Goal: Information Seeking & Learning: Find specific fact

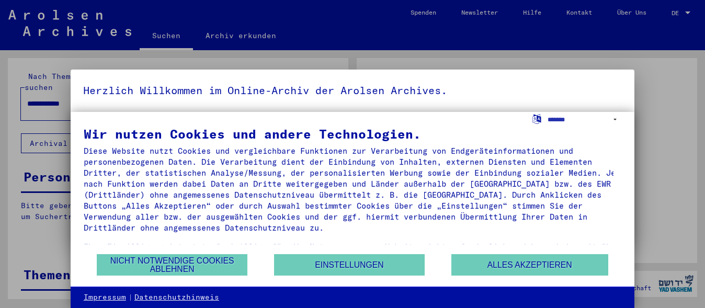
scroll to position [48, 0]
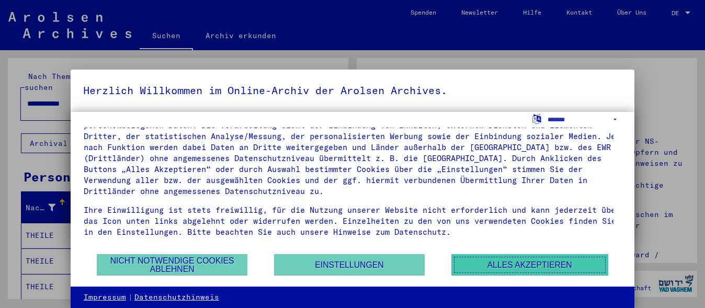
click at [516, 268] on button "Alles akzeptieren" at bounding box center [529, 264] width 157 height 21
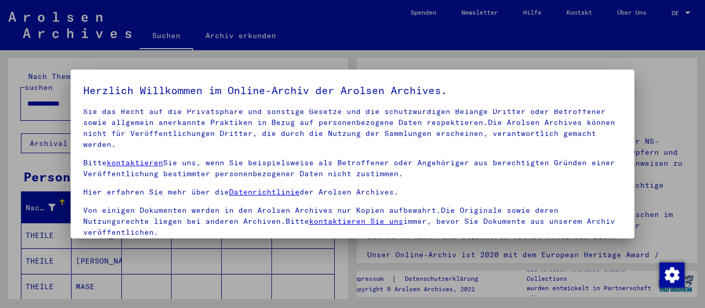
scroll to position [83, 0]
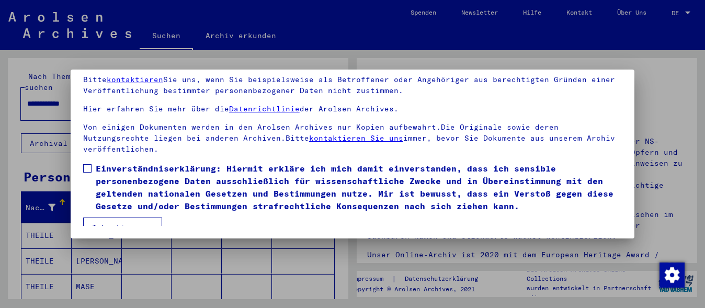
click at [85, 164] on span at bounding box center [87, 168] width 8 height 8
click at [128, 218] on button "Ich stimme zu" at bounding box center [122, 228] width 79 height 20
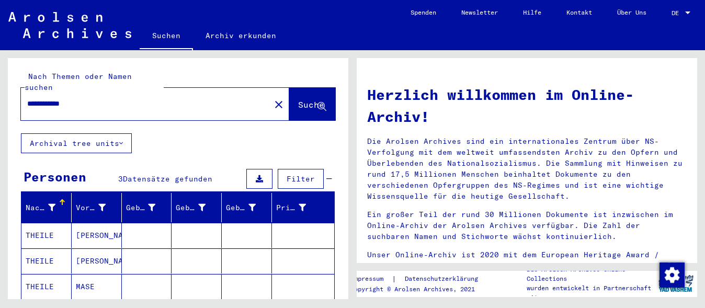
click at [89, 98] on input "**********" at bounding box center [142, 103] width 231 height 11
type input "*"
click at [298, 99] on span "Suche" at bounding box center [311, 104] width 26 height 10
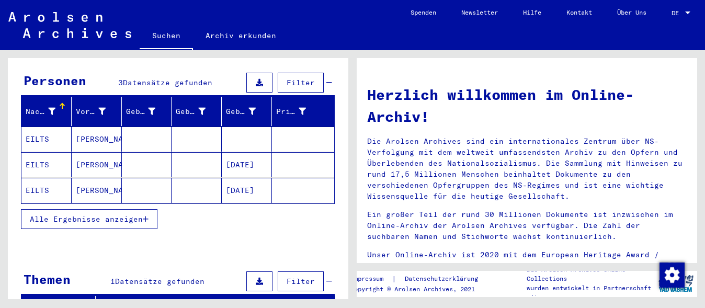
scroll to position [105, 0]
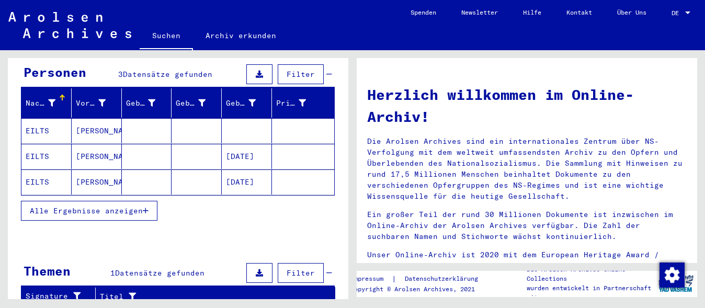
click at [86, 122] on mat-cell "[PERSON_NAME]" at bounding box center [97, 130] width 50 height 25
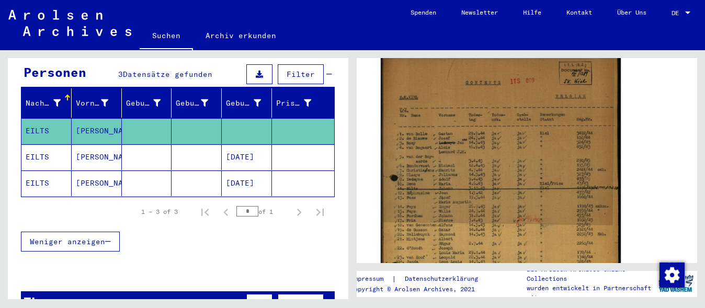
click at [457, 186] on img at bounding box center [501, 223] width 240 height 340
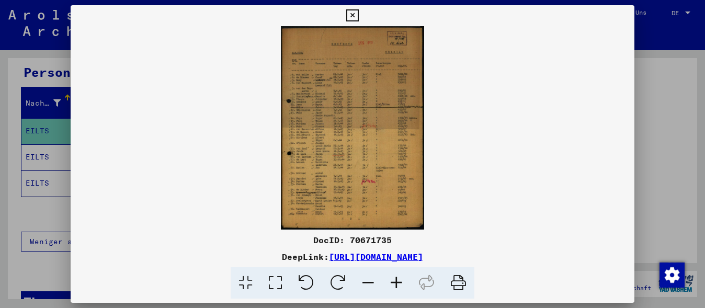
click at [398, 279] on icon at bounding box center [396, 283] width 28 height 32
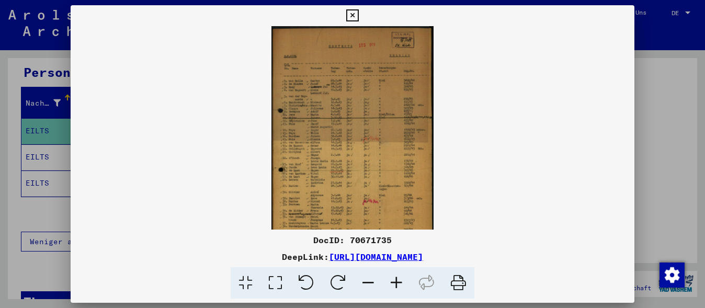
click at [398, 278] on icon at bounding box center [396, 283] width 28 height 32
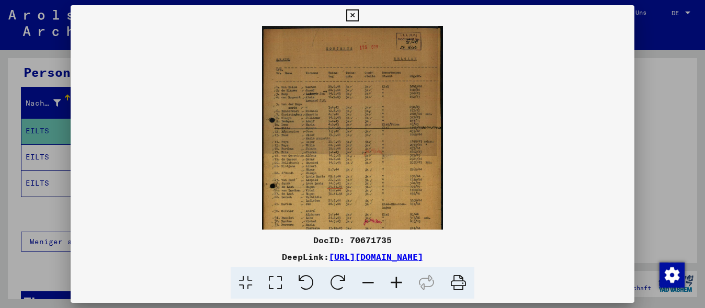
click at [398, 278] on icon at bounding box center [396, 283] width 28 height 32
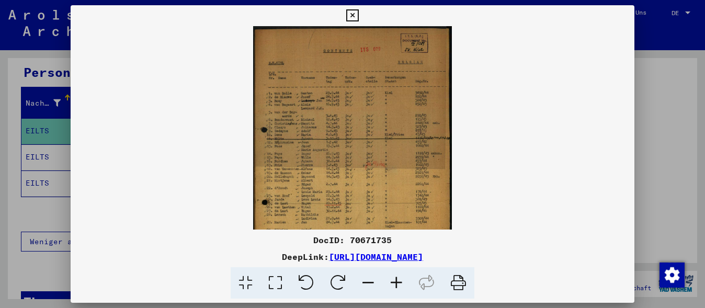
click at [398, 278] on icon at bounding box center [396, 283] width 28 height 32
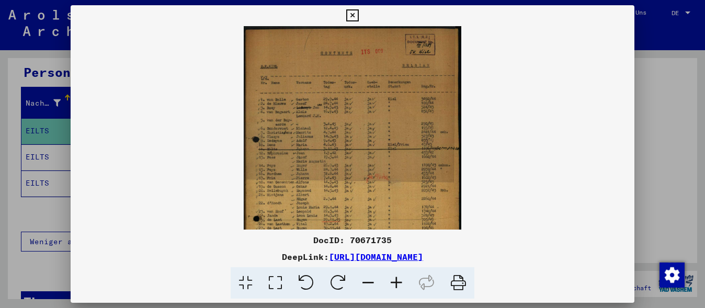
click at [398, 278] on icon at bounding box center [396, 283] width 28 height 32
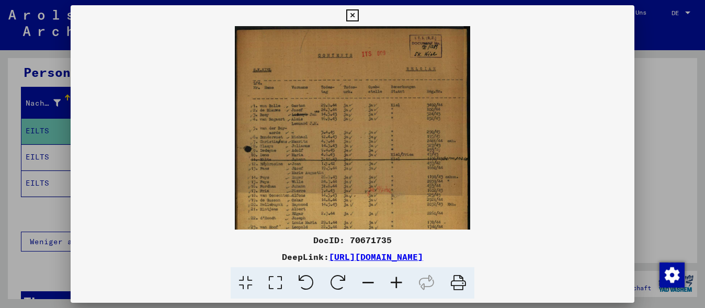
click at [398, 278] on icon at bounding box center [396, 283] width 28 height 32
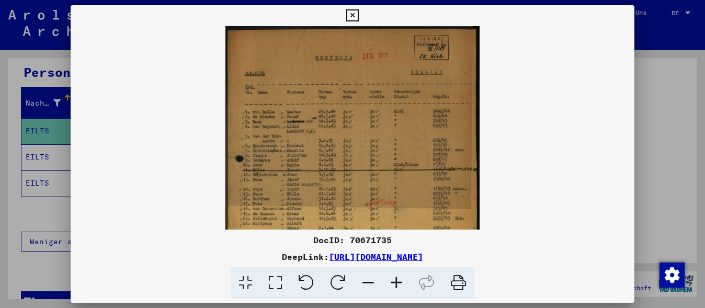
click at [398, 278] on icon at bounding box center [396, 283] width 28 height 32
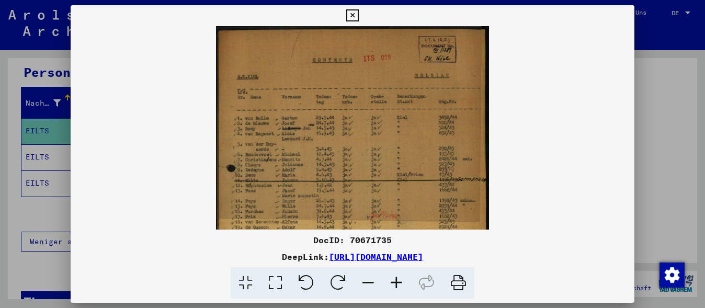
click at [398, 278] on icon at bounding box center [396, 283] width 28 height 32
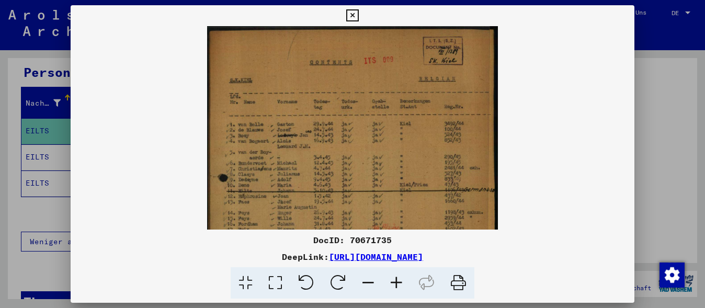
click at [398, 278] on icon at bounding box center [396, 283] width 28 height 32
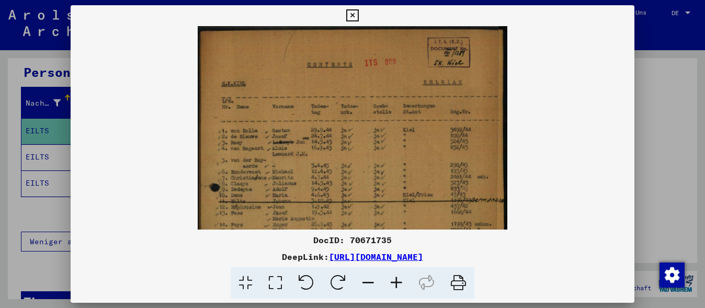
click at [398, 278] on icon at bounding box center [396, 283] width 28 height 32
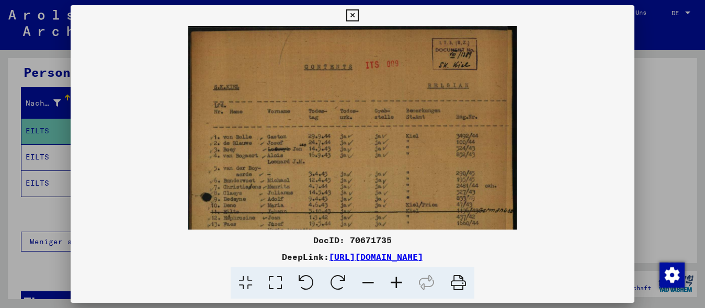
click at [398, 278] on icon at bounding box center [396, 283] width 28 height 32
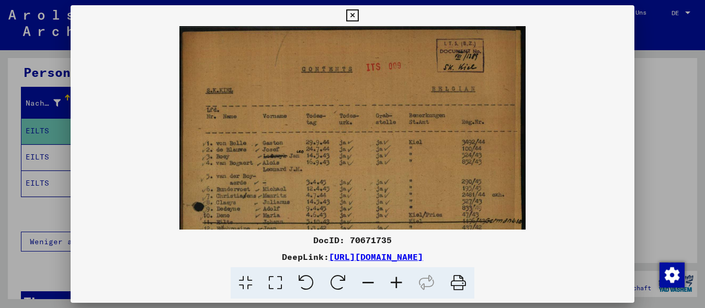
click at [398, 278] on icon at bounding box center [396, 283] width 28 height 32
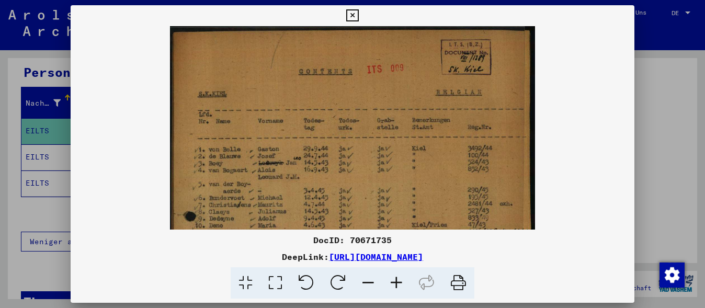
click at [398, 278] on icon at bounding box center [396, 283] width 28 height 32
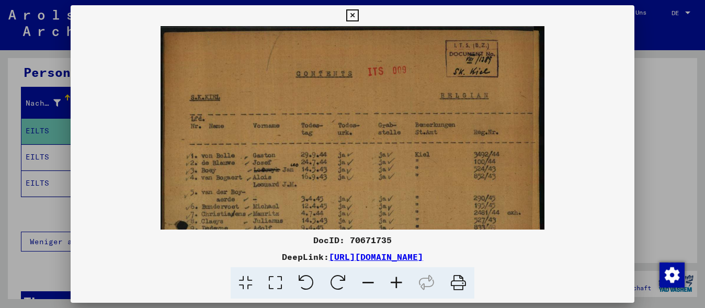
click at [398, 278] on icon at bounding box center [396, 283] width 28 height 32
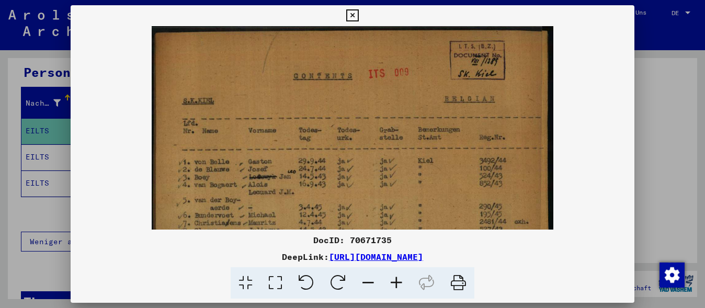
click at [398, 278] on icon at bounding box center [396, 283] width 28 height 32
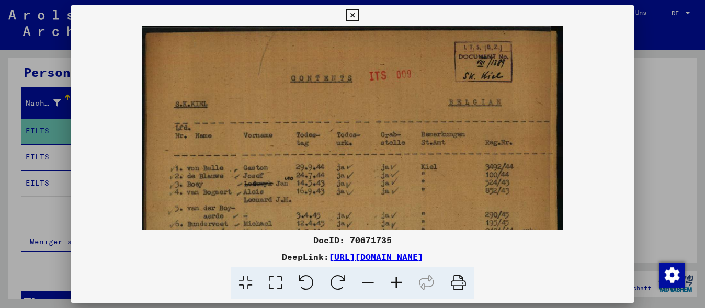
click at [398, 278] on icon at bounding box center [396, 283] width 28 height 32
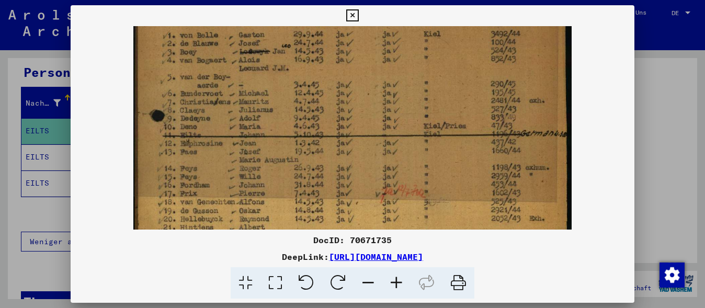
drag, startPoint x: 388, startPoint y: 194, endPoint x: 459, endPoint y: 54, distance: 156.3
click at [459, 54] on img at bounding box center [352, 198] width 439 height 622
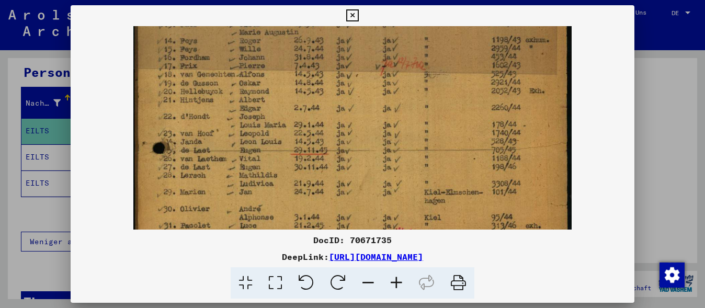
drag, startPoint x: 354, startPoint y: 156, endPoint x: 431, endPoint y: 36, distance: 142.8
click at [432, 33] on img at bounding box center [352, 70] width 439 height 622
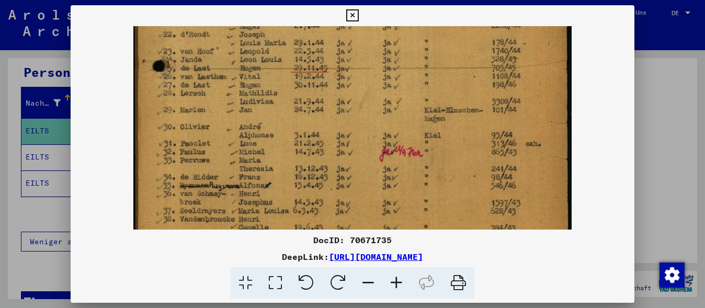
drag, startPoint x: 406, startPoint y: 179, endPoint x: 419, endPoint y: 100, distance: 80.1
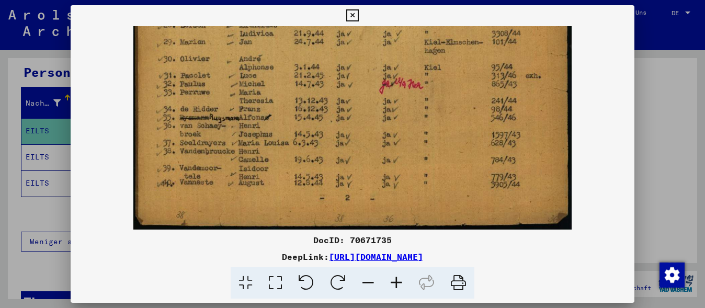
scroll to position [418, 0]
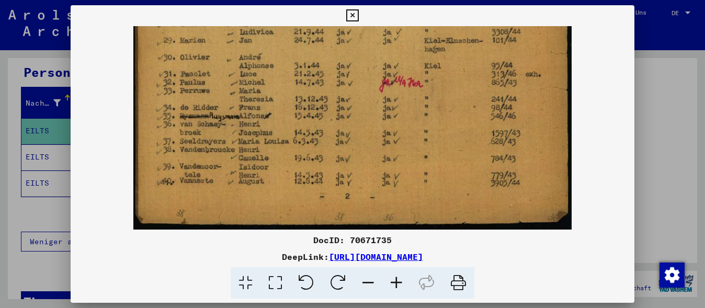
drag, startPoint x: 370, startPoint y: 190, endPoint x: 398, endPoint y: 102, distance: 92.7
click at [645, 111] on div at bounding box center [352, 154] width 705 height 308
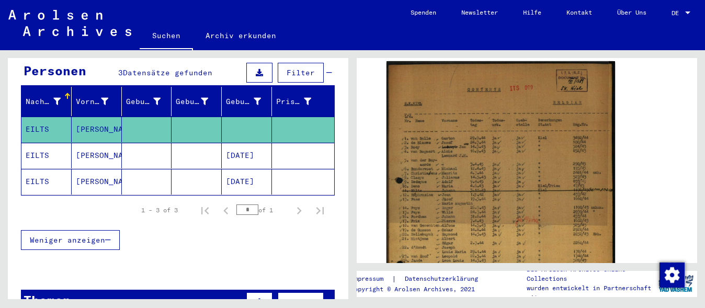
scroll to position [0, 0]
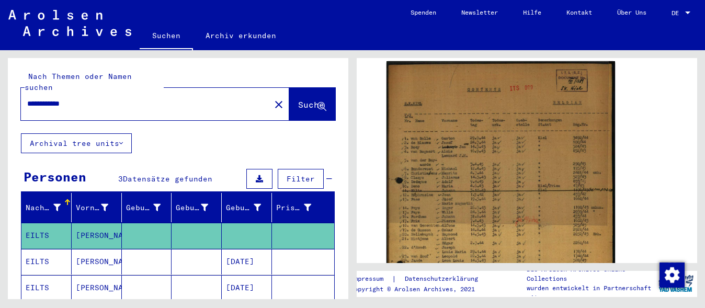
click at [98, 98] on input "**********" at bounding box center [145, 103] width 237 height 11
type input "*"
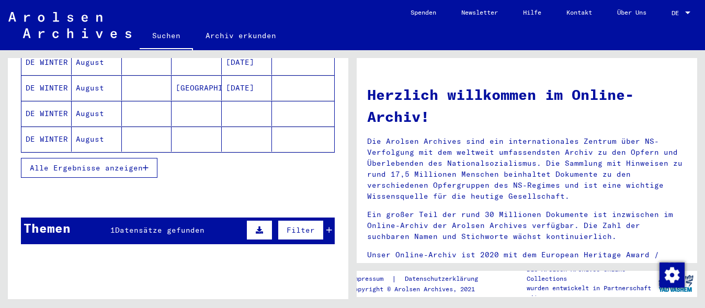
scroll to position [209, 0]
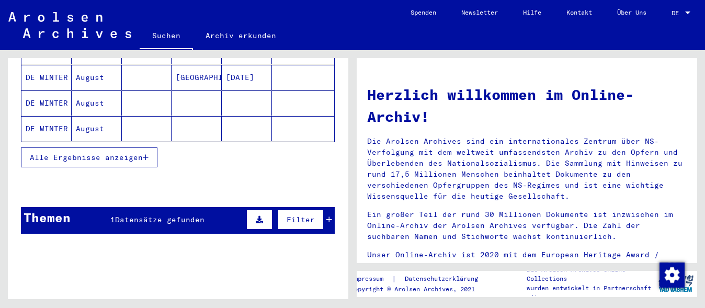
click at [103, 153] on span "Alle Ergebnisse anzeigen" at bounding box center [86, 157] width 113 height 9
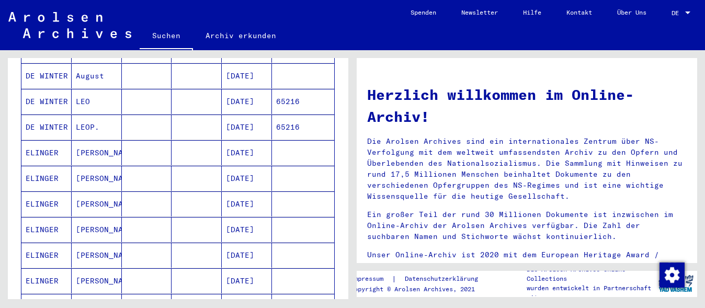
scroll to position [0, 0]
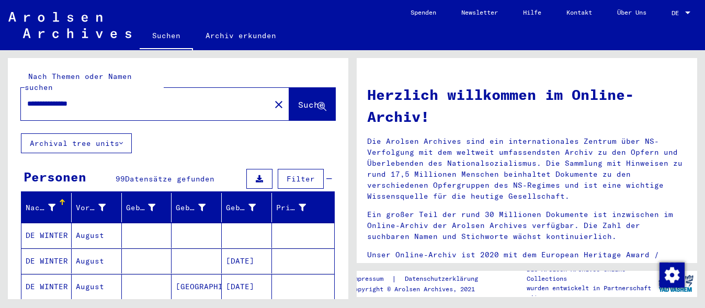
click at [109, 98] on input "**********" at bounding box center [142, 103] width 231 height 11
type input "*"
type input "**********"
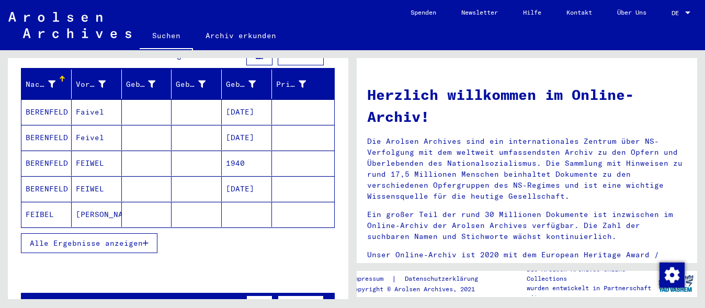
scroll to position [105, 0]
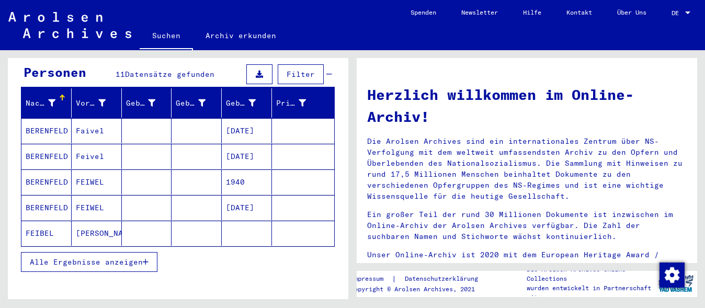
click at [91, 221] on mat-cell "[PERSON_NAME]" at bounding box center [97, 233] width 50 height 25
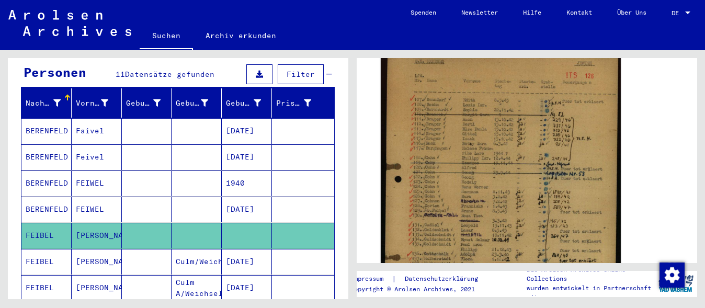
click at [500, 179] on img at bounding box center [501, 221] width 240 height 337
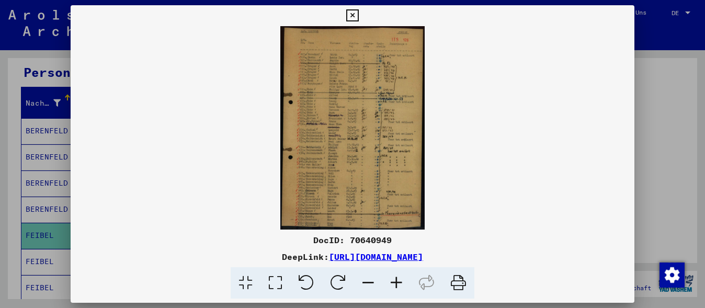
click at [396, 278] on icon at bounding box center [396, 283] width 28 height 32
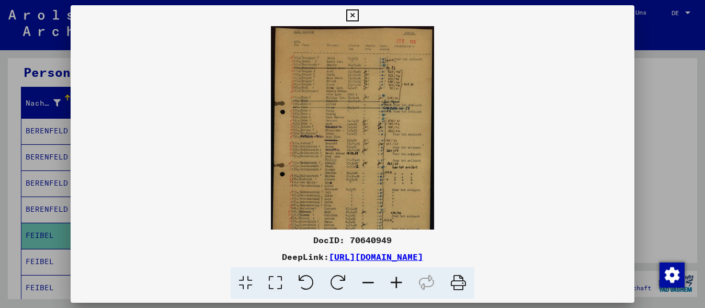
click at [396, 277] on icon at bounding box center [396, 283] width 28 height 32
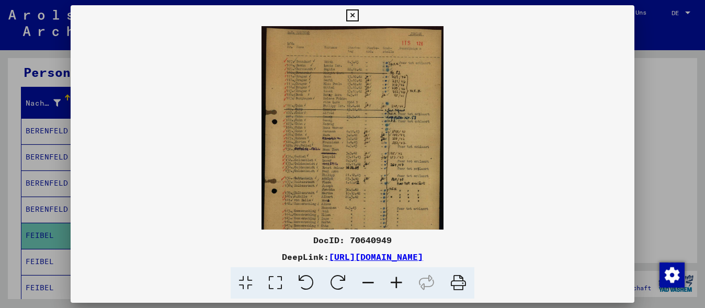
click at [396, 277] on icon at bounding box center [396, 283] width 28 height 32
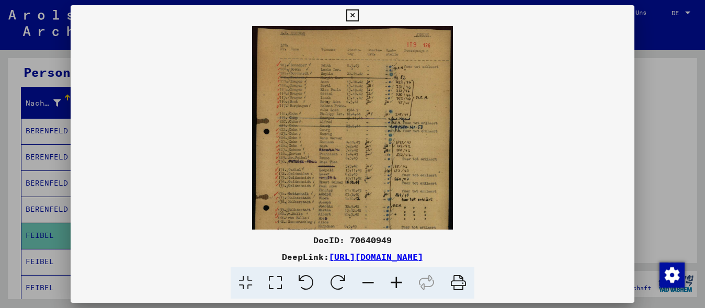
click at [396, 277] on icon at bounding box center [396, 283] width 28 height 32
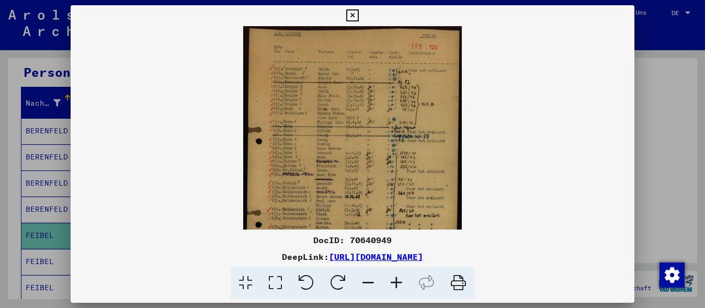
click at [396, 277] on icon at bounding box center [396, 283] width 28 height 32
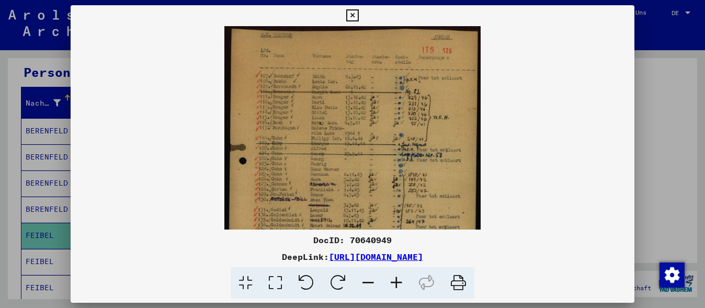
click at [396, 277] on icon at bounding box center [396, 283] width 28 height 32
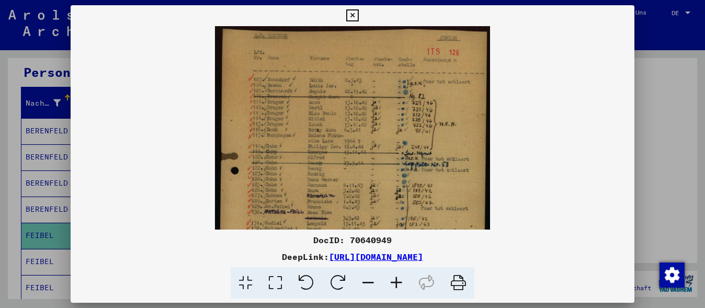
click at [396, 277] on icon at bounding box center [396, 283] width 28 height 32
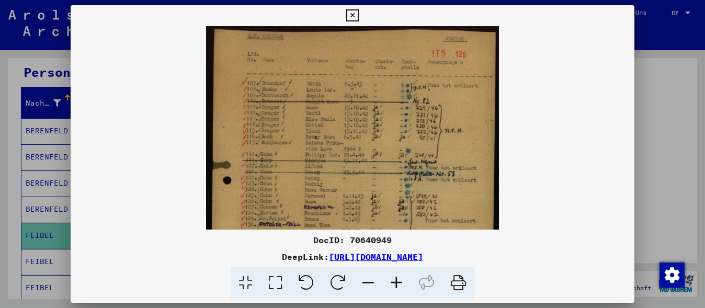
click at [396, 277] on icon at bounding box center [396, 283] width 28 height 32
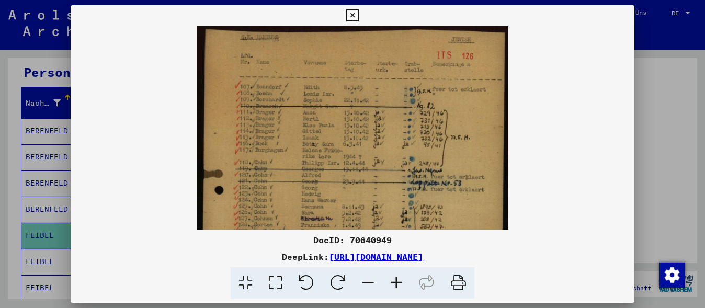
click at [396, 277] on icon at bounding box center [396, 283] width 28 height 32
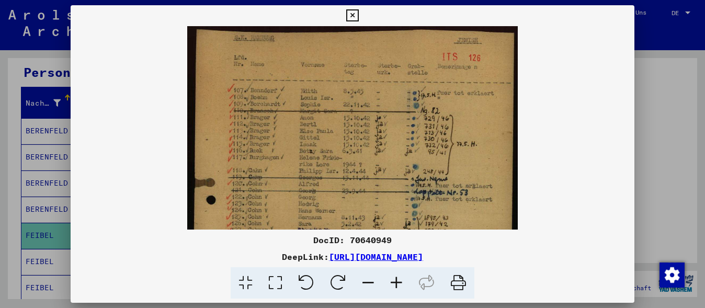
click at [396, 277] on icon at bounding box center [396, 283] width 28 height 32
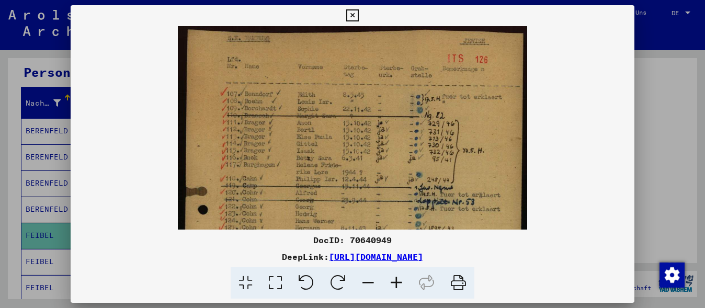
click at [396, 277] on icon at bounding box center [396, 283] width 28 height 32
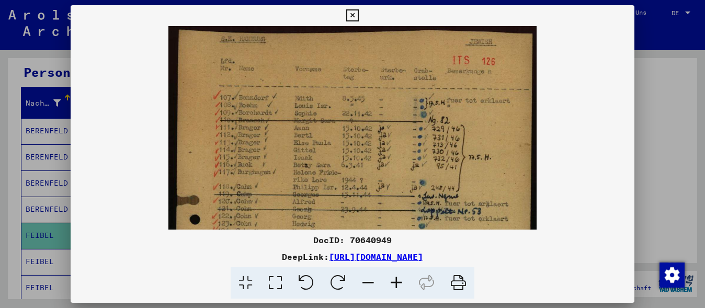
click at [396, 277] on icon at bounding box center [396, 283] width 28 height 32
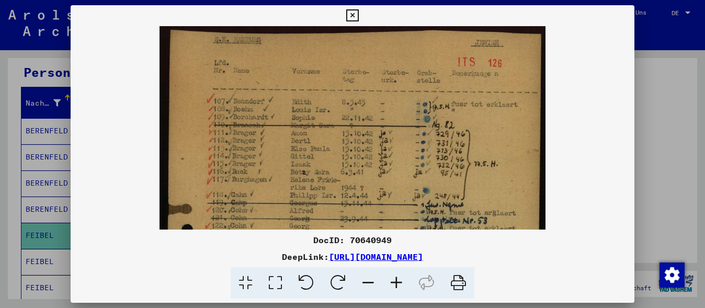
click at [396, 277] on icon at bounding box center [396, 283] width 28 height 32
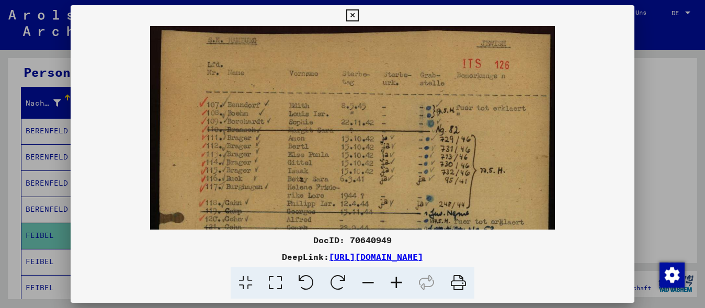
click at [396, 277] on icon at bounding box center [396, 283] width 28 height 32
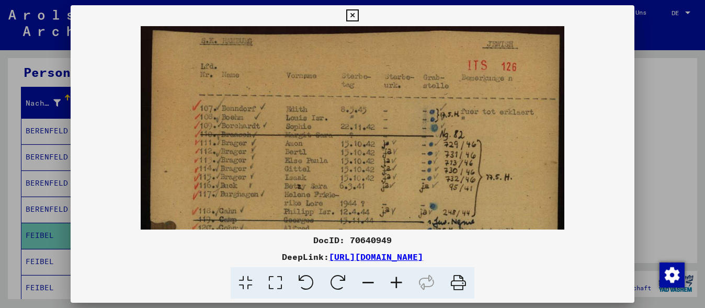
click at [396, 277] on icon at bounding box center [396, 283] width 28 height 32
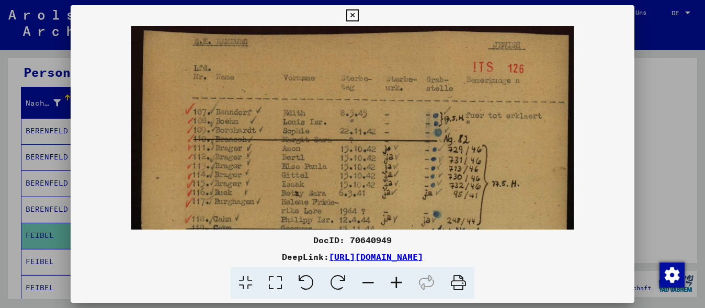
click at [396, 277] on icon at bounding box center [396, 283] width 28 height 32
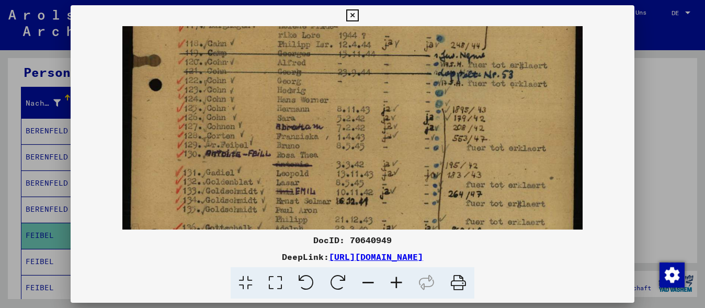
drag, startPoint x: 393, startPoint y: 190, endPoint x: 426, endPoint y: 6, distance: 187.0
click at [426, 6] on div "DocID: 70640949 DeepLink: [URL][DOMAIN_NAME]" at bounding box center [353, 152] width 564 height 294
click at [663, 193] on div at bounding box center [352, 154] width 705 height 308
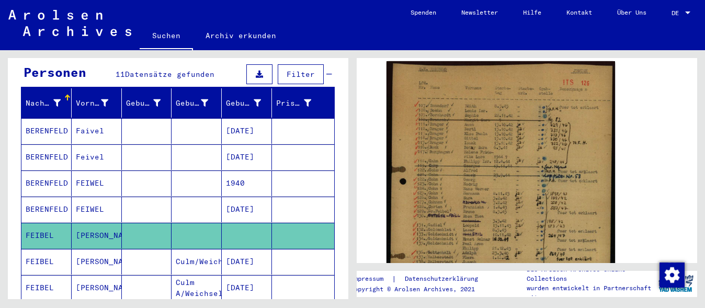
click at [190, 249] on mat-cell "Culm/Weichsel" at bounding box center [197, 262] width 50 height 26
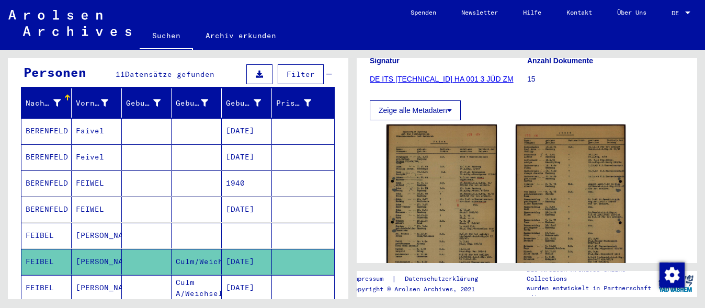
scroll to position [209, 0]
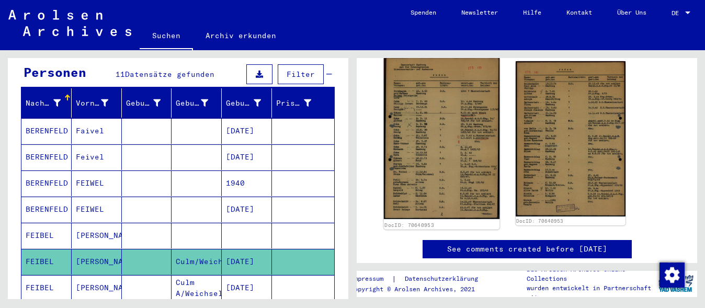
click at [456, 150] on img at bounding box center [442, 138] width 116 height 162
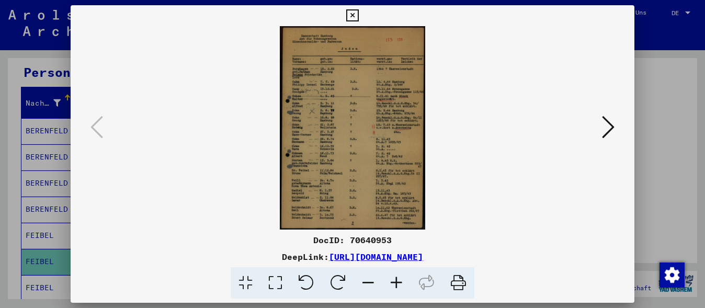
click at [395, 280] on icon at bounding box center [396, 283] width 28 height 32
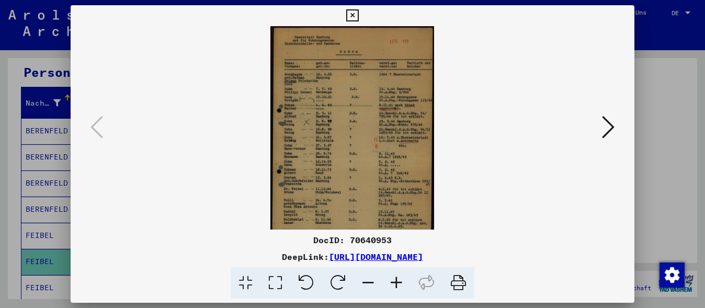
click at [395, 280] on icon at bounding box center [396, 283] width 28 height 32
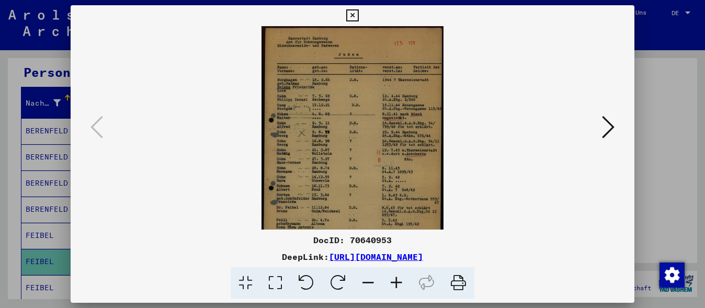
click at [395, 279] on icon at bounding box center [396, 283] width 28 height 32
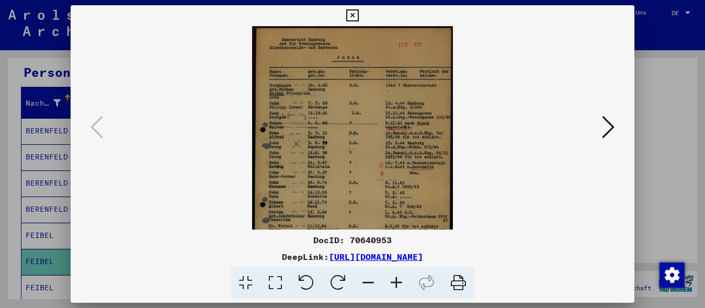
click at [395, 279] on icon at bounding box center [396, 283] width 28 height 32
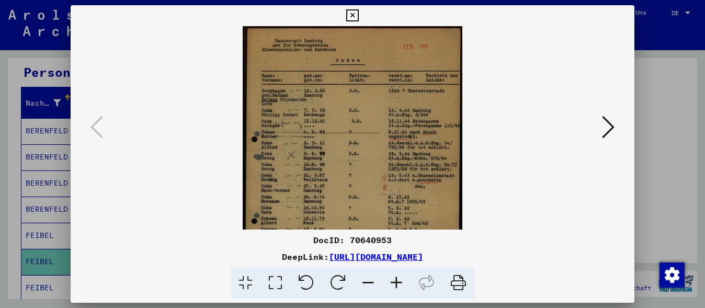
click at [395, 279] on icon at bounding box center [396, 283] width 28 height 32
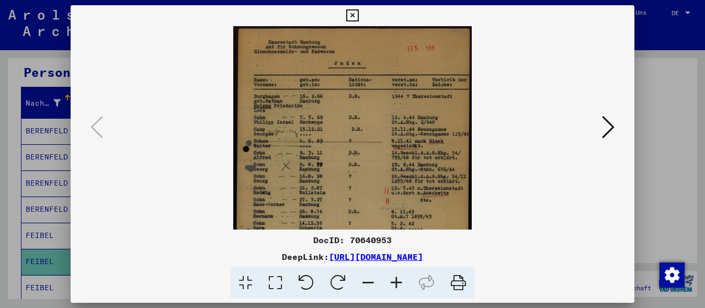
click at [395, 278] on icon at bounding box center [396, 283] width 28 height 32
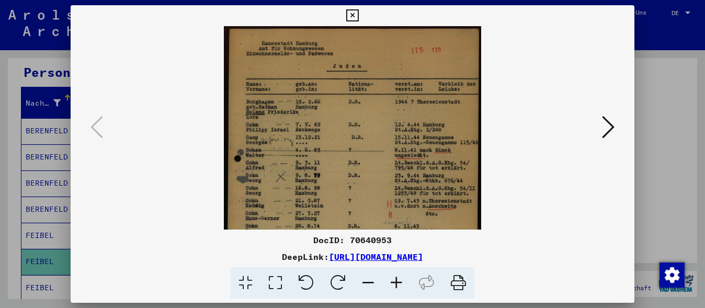
click at [395, 278] on icon at bounding box center [396, 283] width 28 height 32
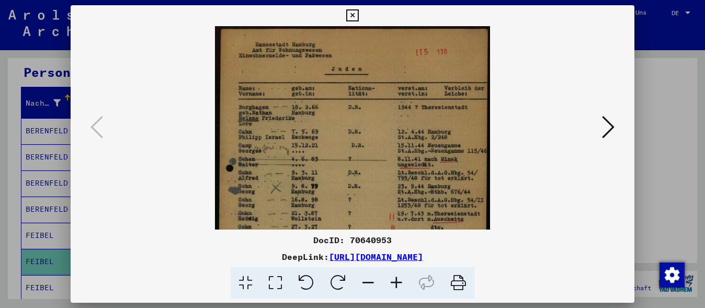
click at [395, 278] on icon at bounding box center [396, 283] width 28 height 32
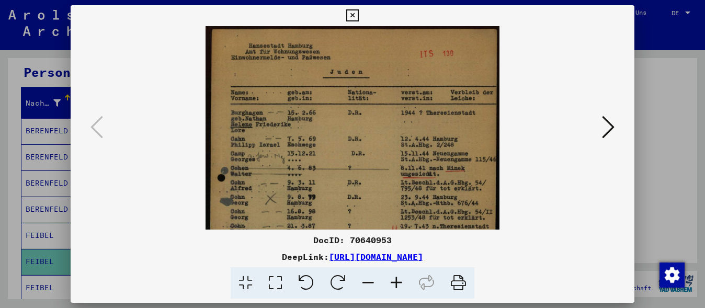
click at [395, 278] on icon at bounding box center [396, 283] width 28 height 32
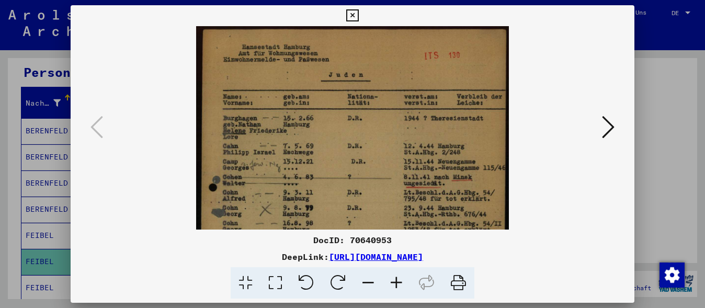
click at [395, 278] on icon at bounding box center [396, 283] width 28 height 32
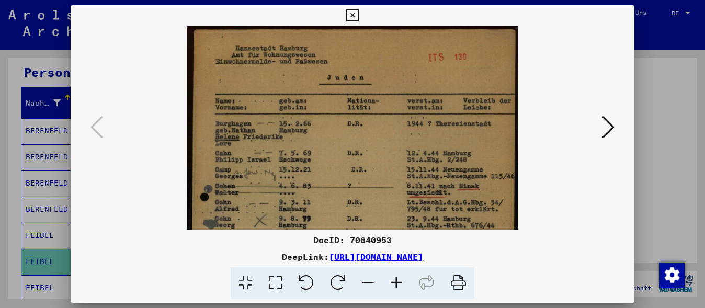
click at [395, 278] on icon at bounding box center [396, 283] width 28 height 32
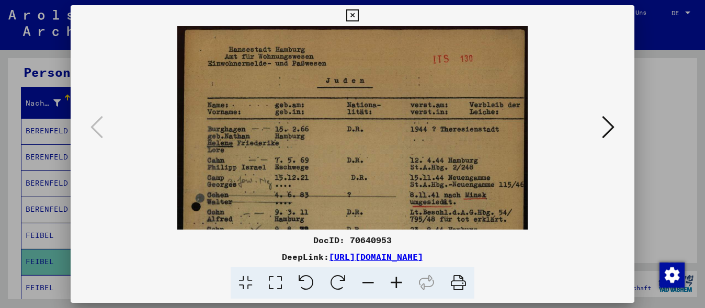
click at [395, 278] on icon at bounding box center [396, 283] width 28 height 32
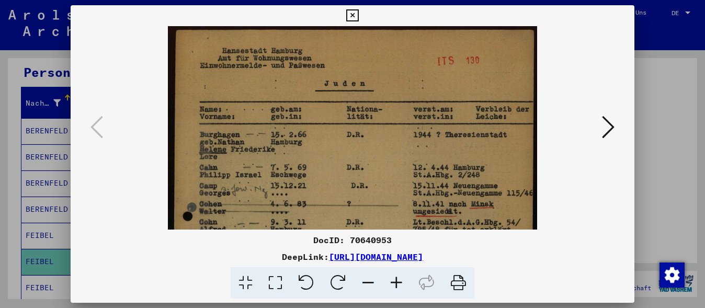
click at [395, 278] on icon at bounding box center [396, 283] width 28 height 32
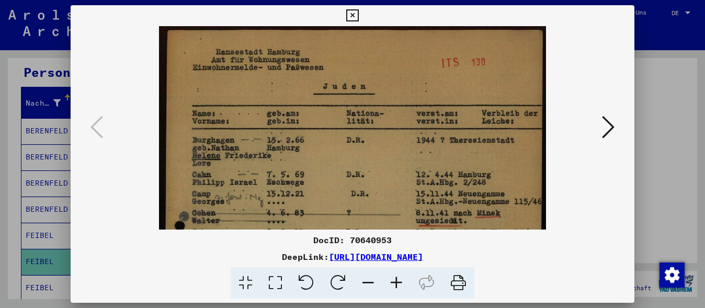
click at [395, 278] on icon at bounding box center [396, 283] width 28 height 32
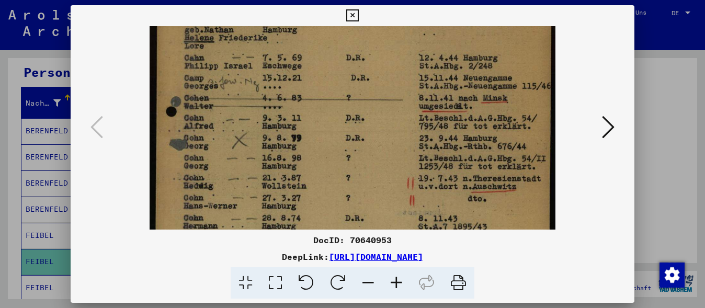
scroll to position [167, 0]
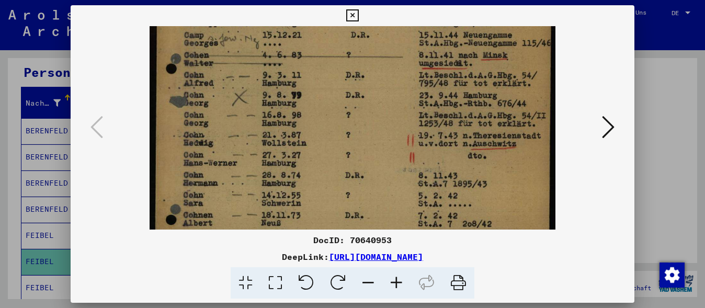
drag, startPoint x: 425, startPoint y: 196, endPoint x: 378, endPoint y: 29, distance: 173.4
click at [378, 29] on img at bounding box center [353, 144] width 406 height 570
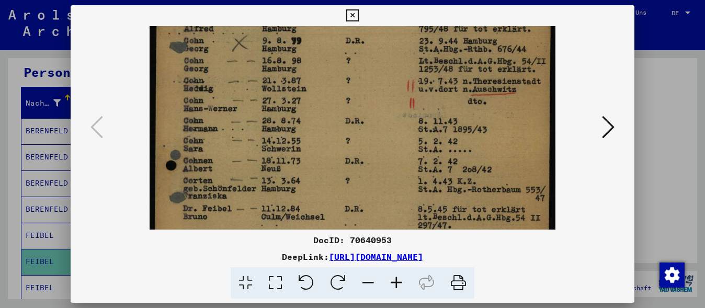
scroll to position [222, 0]
drag, startPoint x: 451, startPoint y: 182, endPoint x: 451, endPoint y: 127, distance: 54.9
click at [451, 127] on img at bounding box center [353, 89] width 406 height 570
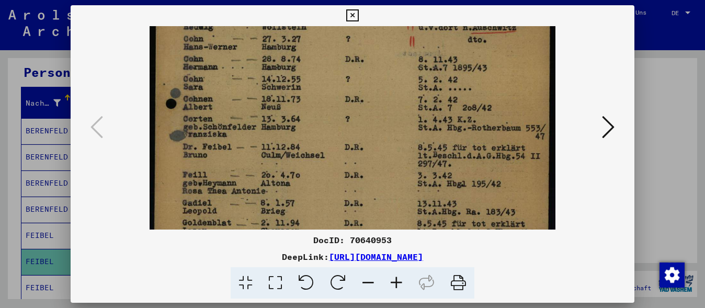
drag, startPoint x: 380, startPoint y: 200, endPoint x: 397, endPoint y: 139, distance: 63.8
click at [397, 139] on img at bounding box center [353, 28] width 406 height 570
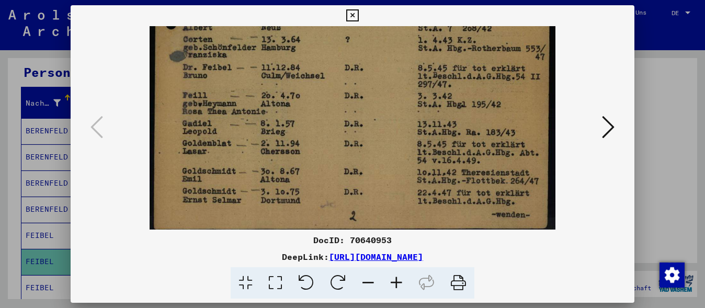
drag, startPoint x: 384, startPoint y: 203, endPoint x: 405, endPoint y: 123, distance: 82.2
click at [635, 187] on div at bounding box center [353, 127] width 564 height 203
click at [651, 123] on div at bounding box center [352, 154] width 705 height 308
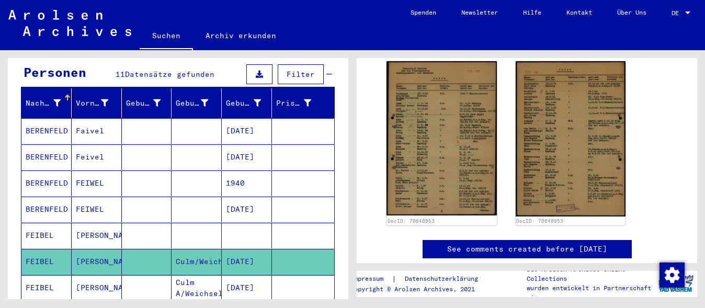
click at [238, 275] on mat-cell "[DATE]" at bounding box center [247, 288] width 50 height 26
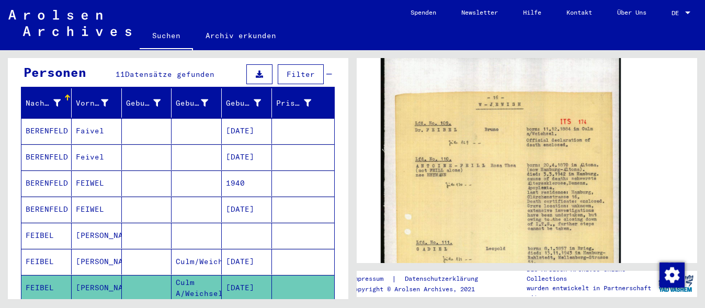
click at [446, 194] on img at bounding box center [501, 252] width 240 height 403
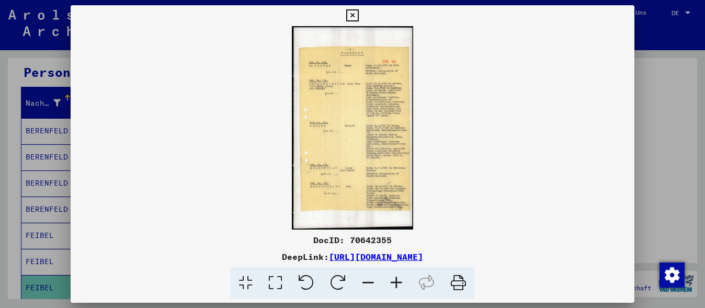
click at [398, 282] on icon at bounding box center [396, 283] width 28 height 32
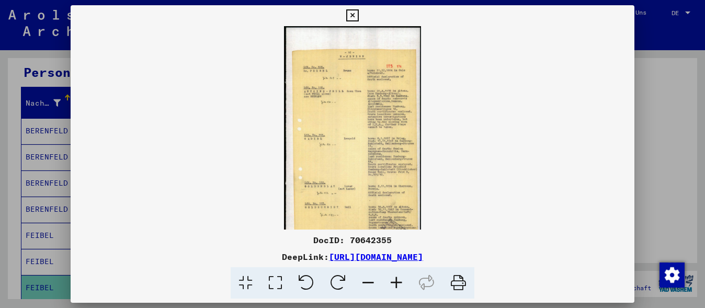
click at [397, 280] on icon at bounding box center [396, 283] width 28 height 32
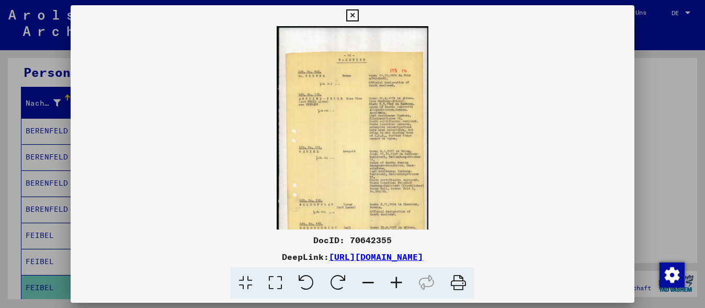
click at [397, 280] on icon at bounding box center [396, 283] width 28 height 32
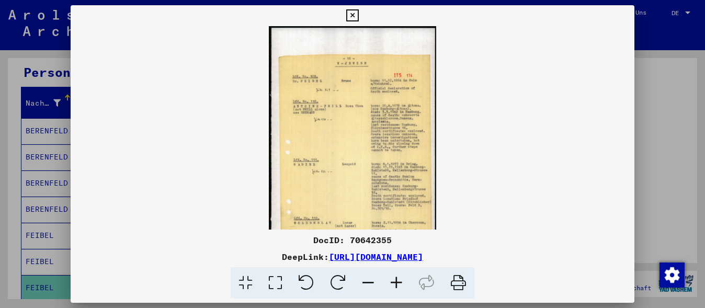
click at [397, 280] on icon at bounding box center [396, 283] width 28 height 32
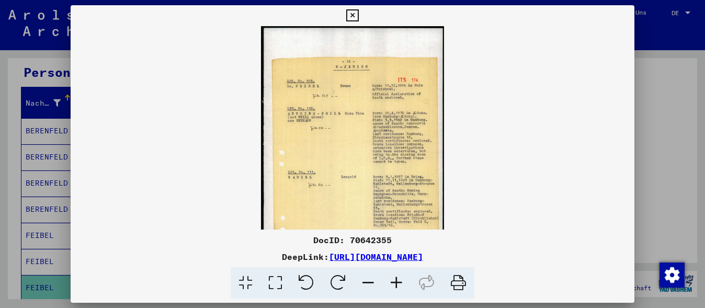
click at [397, 280] on icon at bounding box center [396, 283] width 28 height 32
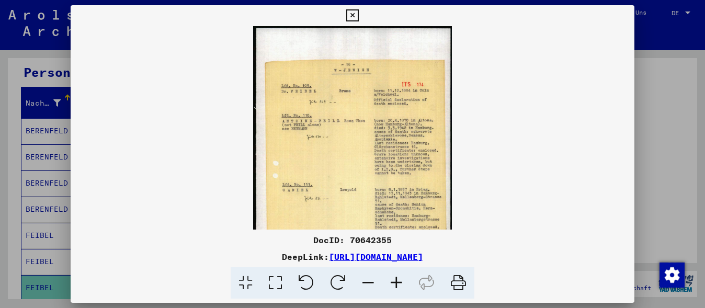
click at [397, 280] on icon at bounding box center [396, 283] width 28 height 32
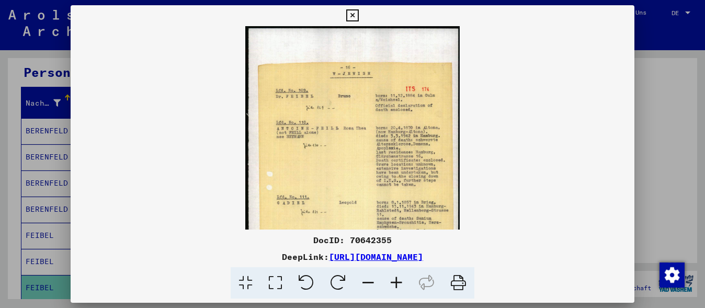
click at [398, 279] on icon at bounding box center [396, 283] width 28 height 32
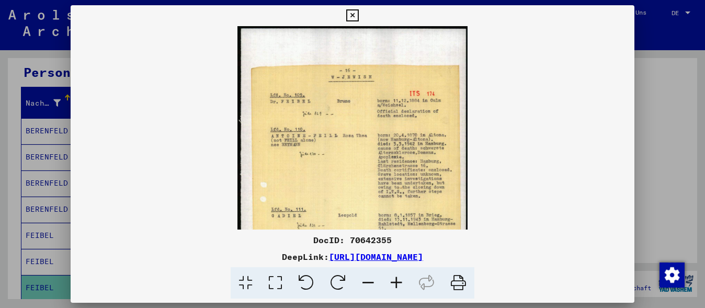
click at [399, 278] on icon at bounding box center [396, 283] width 28 height 32
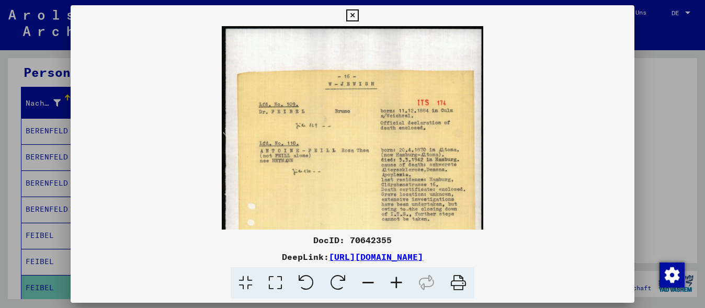
click at [399, 278] on icon at bounding box center [396, 283] width 28 height 32
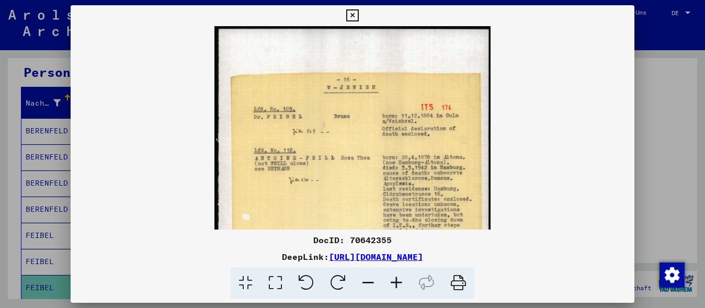
click at [399, 278] on icon at bounding box center [396, 283] width 28 height 32
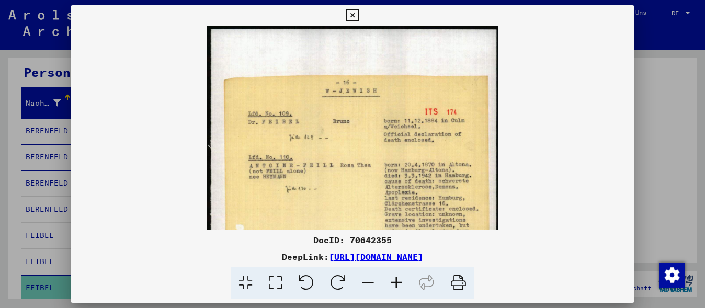
click at [401, 278] on icon at bounding box center [396, 283] width 28 height 32
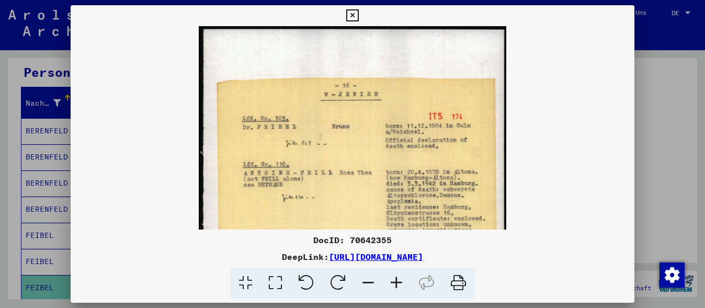
click at [402, 278] on icon at bounding box center [396, 283] width 28 height 32
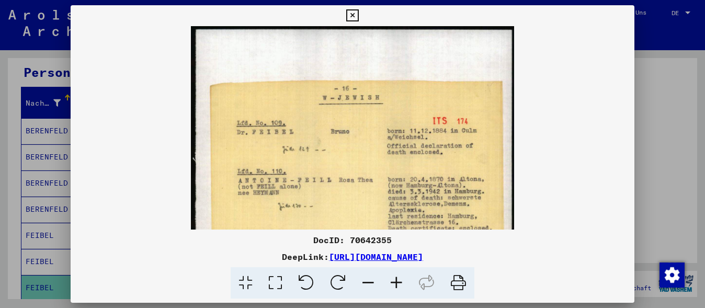
click at [402, 278] on icon at bounding box center [396, 283] width 28 height 32
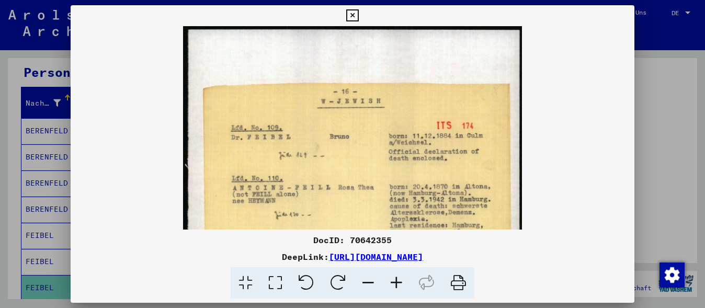
click at [402, 278] on icon at bounding box center [396, 283] width 28 height 32
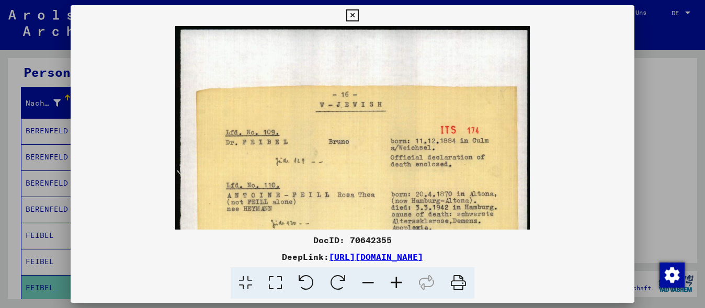
click at [402, 278] on icon at bounding box center [396, 283] width 28 height 32
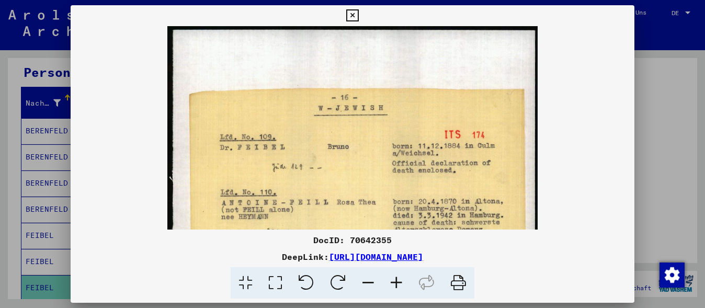
click at [402, 278] on icon at bounding box center [396, 283] width 28 height 32
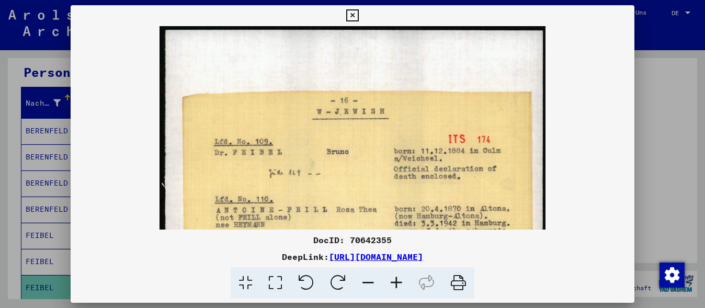
click at [404, 277] on icon at bounding box center [396, 283] width 28 height 32
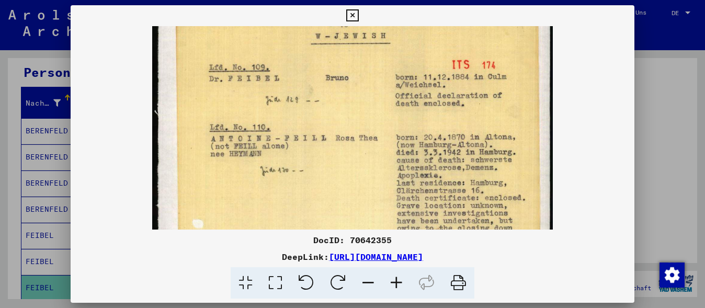
scroll to position [84, 0]
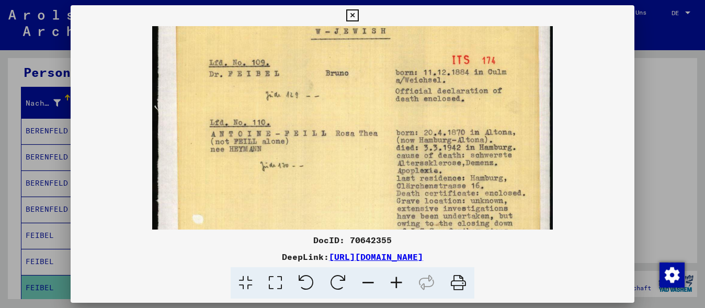
drag, startPoint x: 460, startPoint y: 197, endPoint x: 506, endPoint y: 114, distance: 95.5
click at [506, 114] on img at bounding box center [352, 279] width 401 height 674
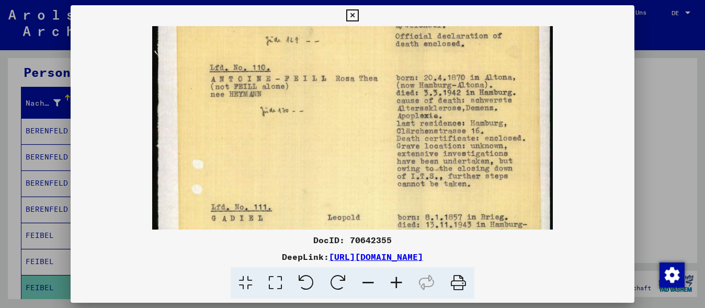
scroll to position [144, 0]
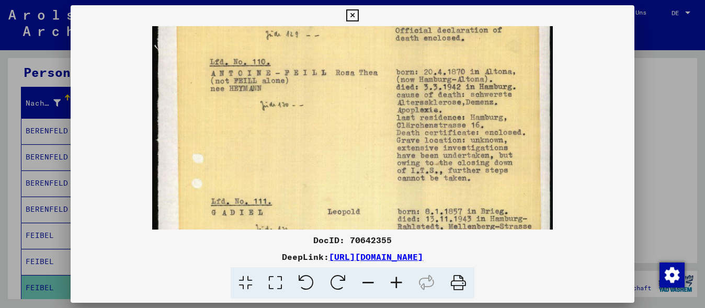
drag, startPoint x: 444, startPoint y: 182, endPoint x: 483, endPoint y: 122, distance: 71.5
click at [483, 122] on img at bounding box center [352, 219] width 401 height 674
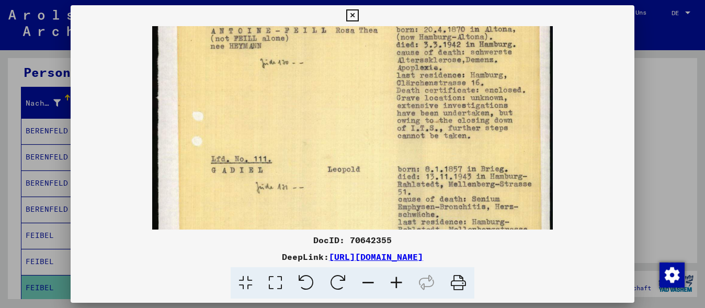
scroll to position [197, 0]
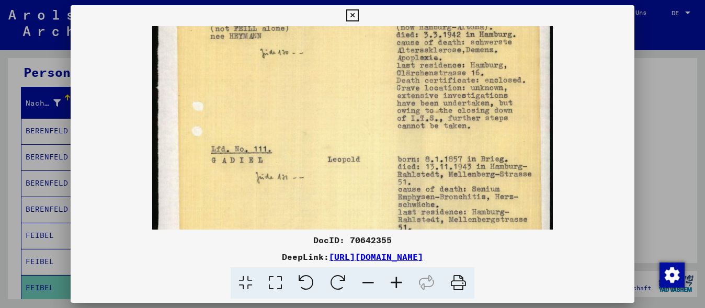
drag, startPoint x: 450, startPoint y: 200, endPoint x: 480, endPoint y: 148, distance: 60.0
click at [480, 148] on img at bounding box center [352, 166] width 401 height 674
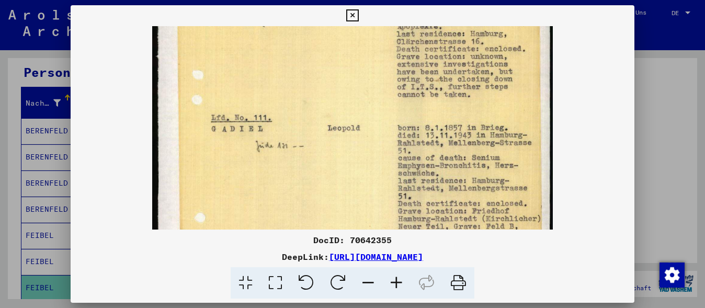
drag, startPoint x: 450, startPoint y: 194, endPoint x: 460, endPoint y: 162, distance: 33.3
click at [460, 162] on img at bounding box center [352, 135] width 401 height 674
click at [643, 169] on div at bounding box center [352, 154] width 705 height 308
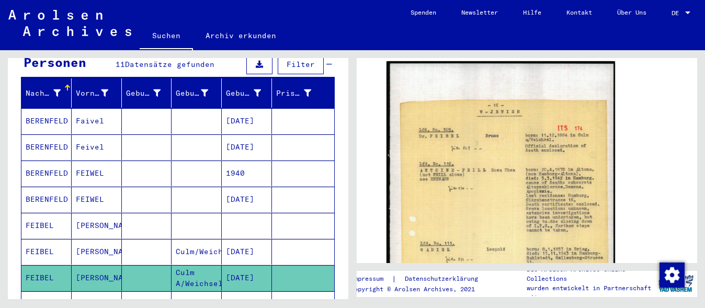
scroll to position [105, 0]
